Goal: Task Accomplishment & Management: Use online tool/utility

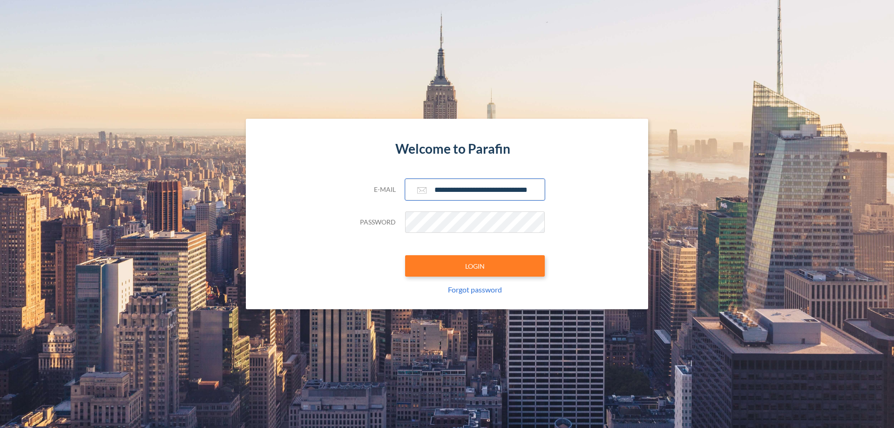
type input "**********"
click at [475, 266] on button "LOGIN" at bounding box center [475, 265] width 140 height 21
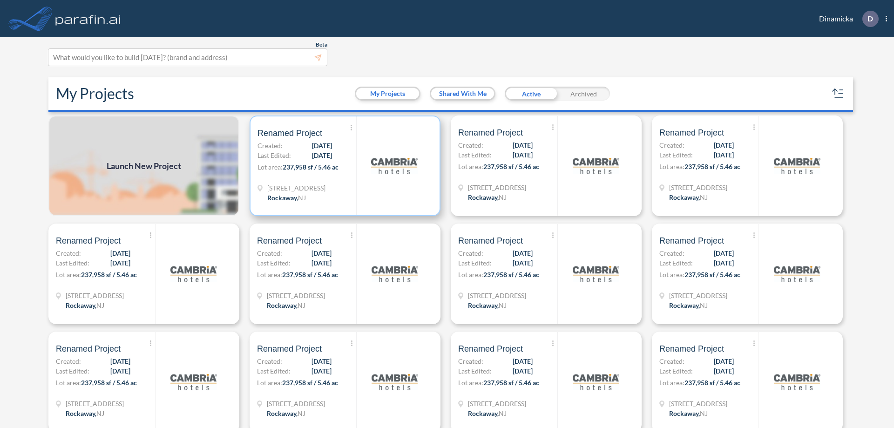
scroll to position [2, 0]
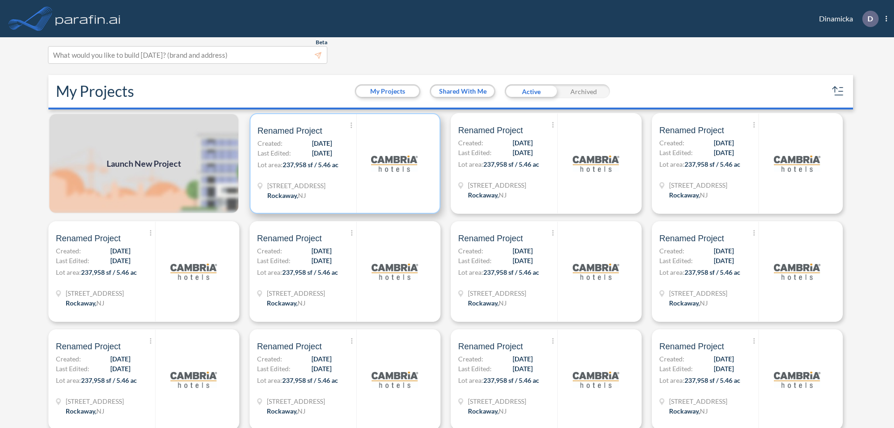
click at [343, 163] on p "Lot area: 237,958 sf / 5.46 ac" at bounding box center [306, 166] width 99 height 13
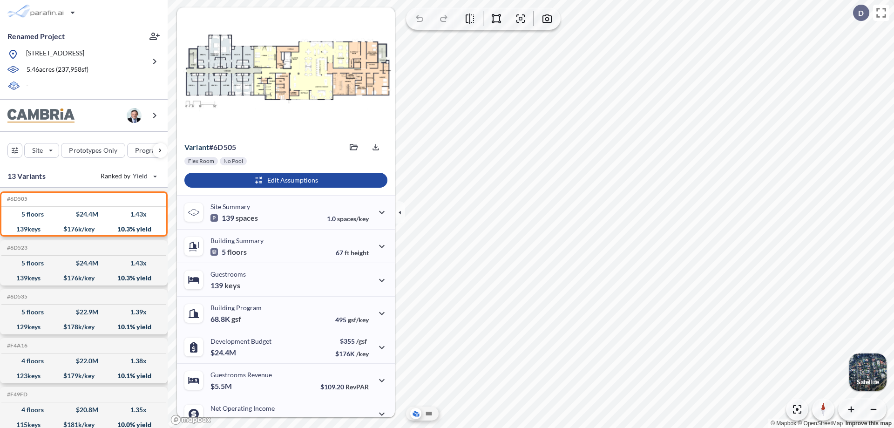
scroll to position [47, 0]
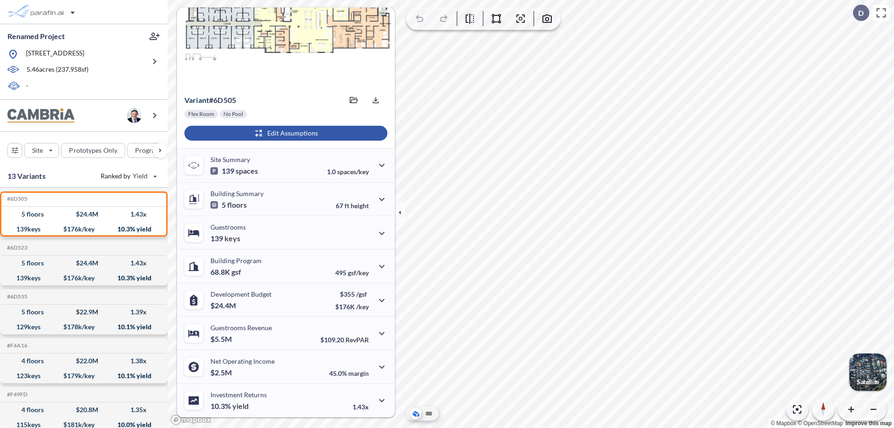
click at [284, 133] on div "button" at bounding box center [285, 133] width 203 height 15
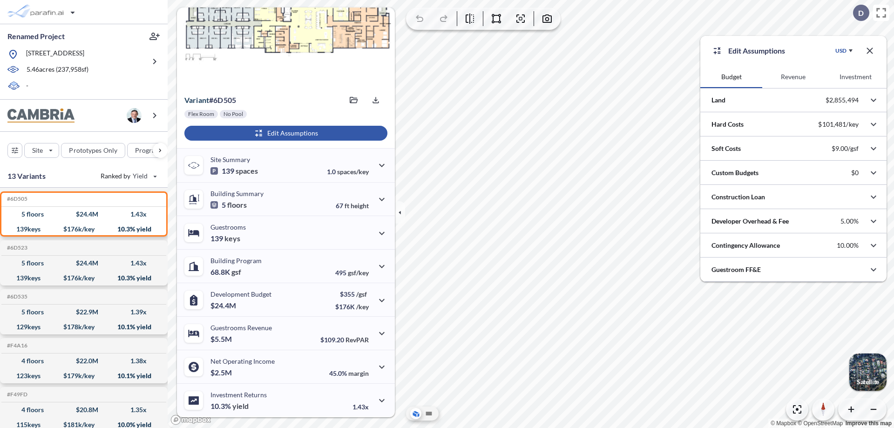
click at [793, 77] on button "Revenue" at bounding box center [793, 77] width 62 height 22
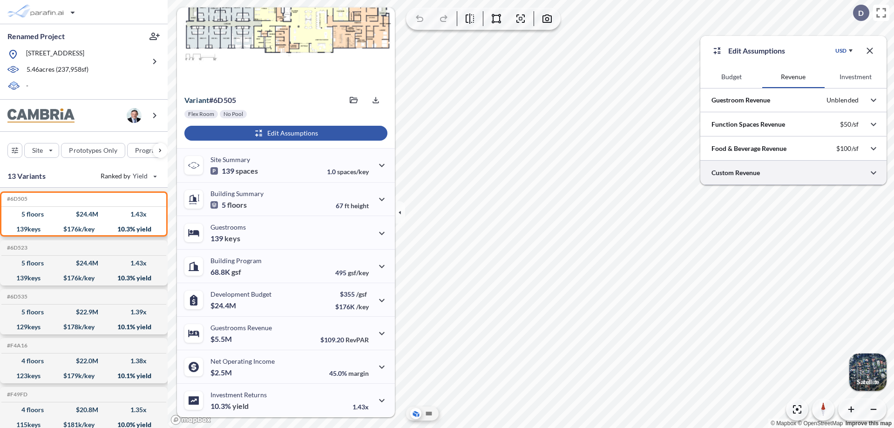
click at [793, 173] on div at bounding box center [793, 173] width 186 height 24
